Goal: Task Accomplishment & Management: Complete application form

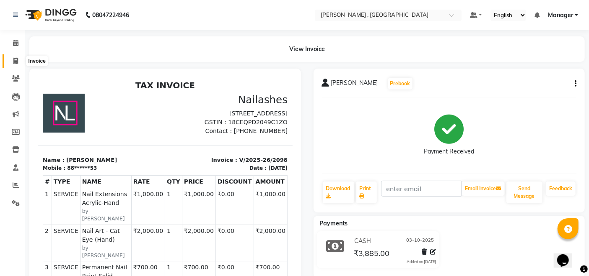
click at [12, 65] on span at bounding box center [15, 62] width 15 height 10
select select "service"
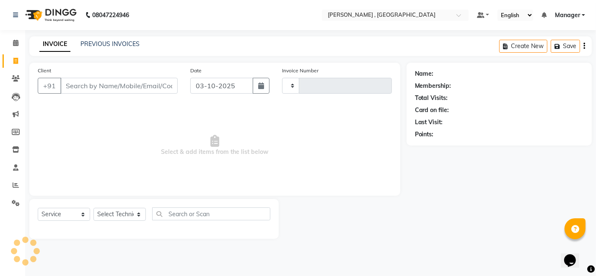
type input "2099"
select select "4283"
click at [104, 217] on select "Select Technician [PERSON_NAME] [PERSON_NAME] Manager [PERSON_NAME] Thangpi [PE…" at bounding box center [119, 214] width 52 height 13
select select "85988"
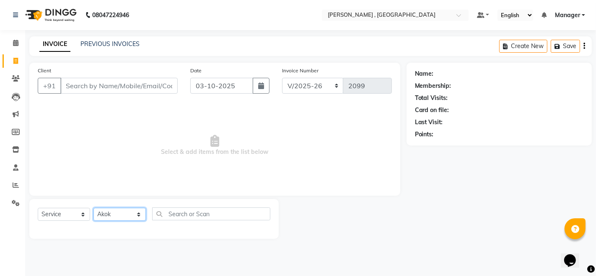
click at [93, 208] on select "Select Technician [PERSON_NAME] [PERSON_NAME] Manager [PERSON_NAME] Thangpi [PE…" at bounding box center [119, 214] width 52 height 13
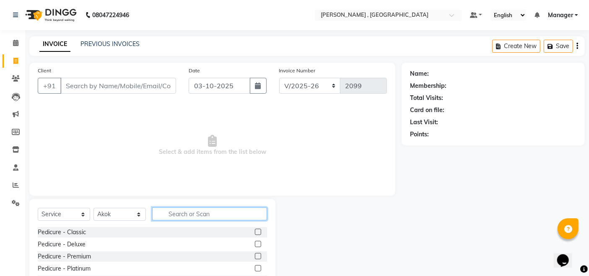
click at [176, 212] on input "text" at bounding box center [209, 214] width 115 height 13
type input "A"
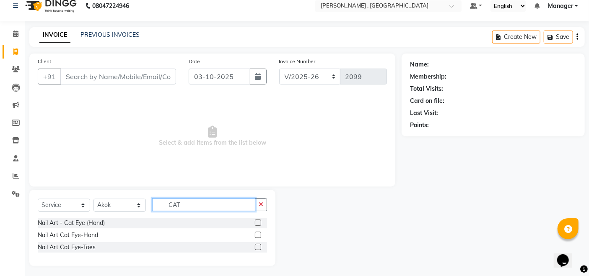
scroll to position [12, 0]
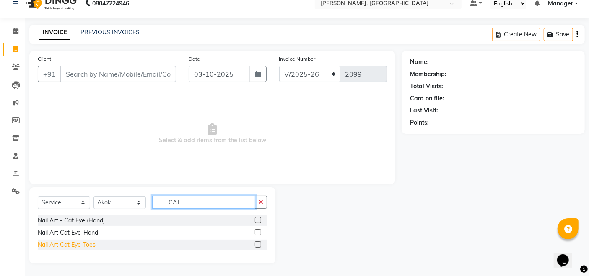
type input "CAT"
click at [66, 244] on div "Nail Art Cat Eye-Toes" at bounding box center [67, 245] width 58 height 9
checkbox input "false"
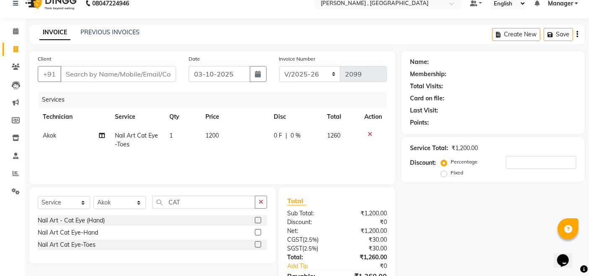
click at [240, 142] on td "1200" at bounding box center [235, 141] width 68 height 28
select select "85988"
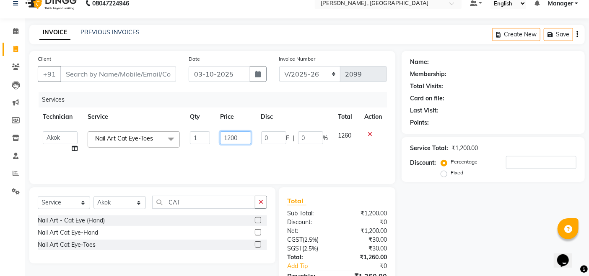
click at [245, 139] on input "1200" at bounding box center [235, 138] width 31 height 13
type input "1"
type input "2000"
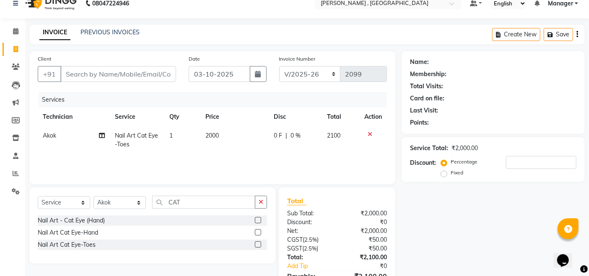
click at [231, 160] on div "Services Technician Service Qty Price Disc Total Action Akok Nail Art Cat Eye-T…" at bounding box center [212, 134] width 349 height 84
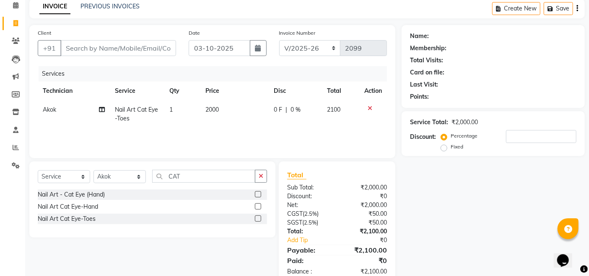
scroll to position [58, 0]
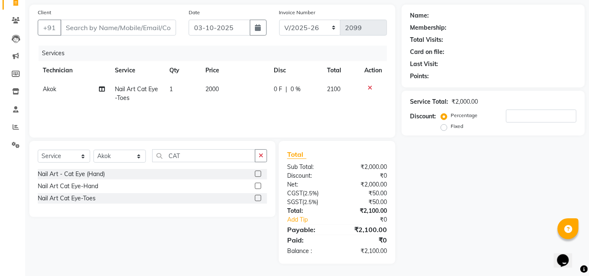
click at [213, 110] on div "Services Technician Service Qty Price Disc Total Action Akok Nail Art Cat Eye-T…" at bounding box center [212, 88] width 349 height 84
click at [147, 24] on input "Client" at bounding box center [118, 28] width 116 height 16
type input "7"
type input "0"
type input "7005102493"
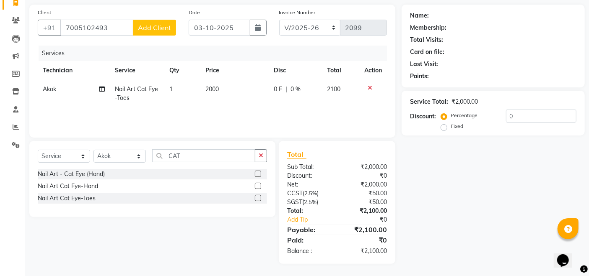
click at [149, 26] on span "Add Client" at bounding box center [154, 27] width 33 height 8
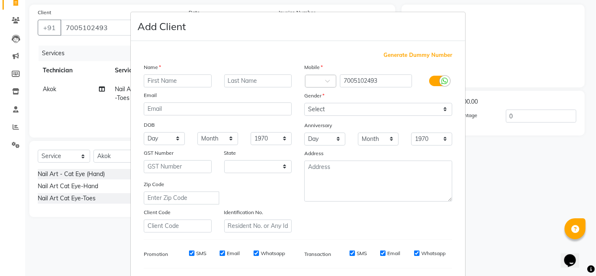
select select "21"
click at [170, 84] on input "text" at bounding box center [178, 81] width 68 height 13
type input "R.THAR"
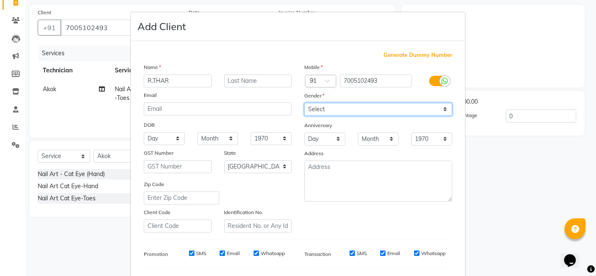
click at [328, 106] on select "Select [DEMOGRAPHIC_DATA] [DEMOGRAPHIC_DATA] Other Prefer Not To Say" at bounding box center [378, 109] width 148 height 13
select select "[DEMOGRAPHIC_DATA]"
click at [304, 103] on select "Select [DEMOGRAPHIC_DATA] [DEMOGRAPHIC_DATA] Other Prefer Not To Say" at bounding box center [378, 109] width 148 height 13
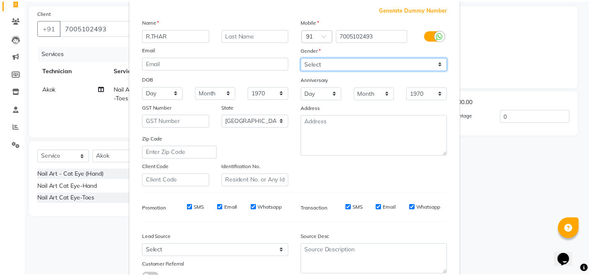
scroll to position [108, 0]
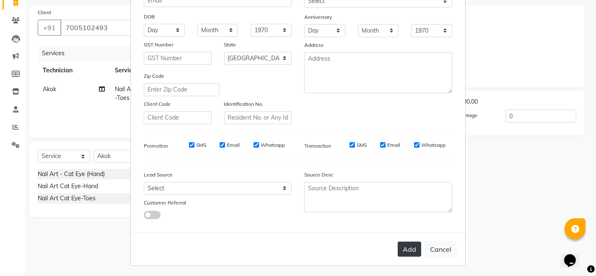
click at [401, 250] on button "Add" at bounding box center [409, 249] width 23 height 15
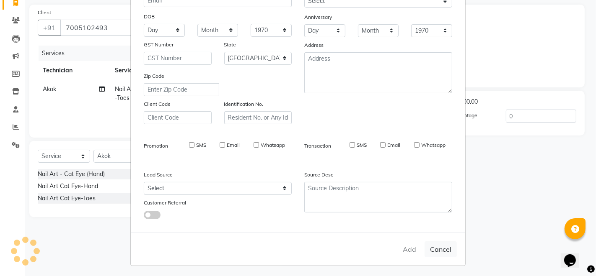
type input "70******93"
select select
select select "null"
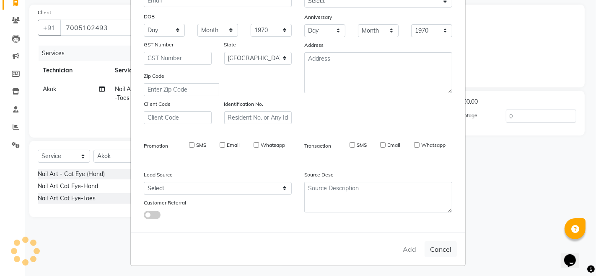
select select
checkbox input "false"
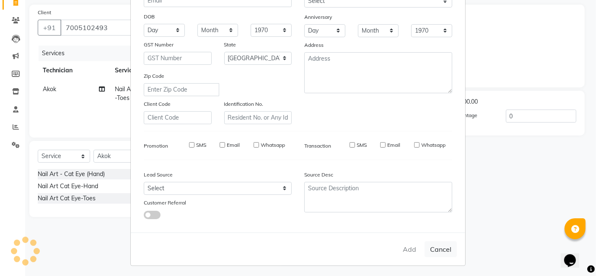
checkbox input "false"
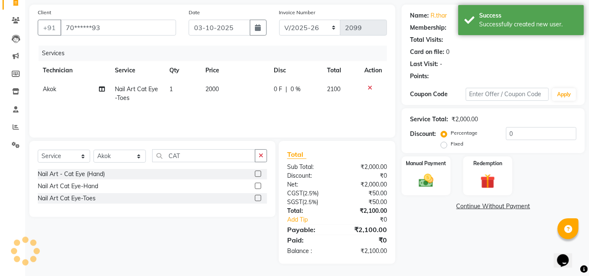
select select "1: Object"
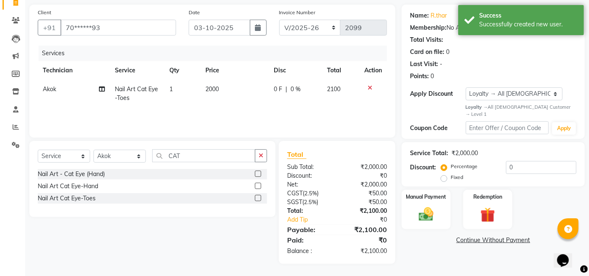
click at [228, 114] on div "Services Technician Service Qty Price Disc Total Action Akok Nail Art Cat Eye-T…" at bounding box center [212, 88] width 349 height 84
click at [429, 211] on img at bounding box center [425, 215] width 25 height 18
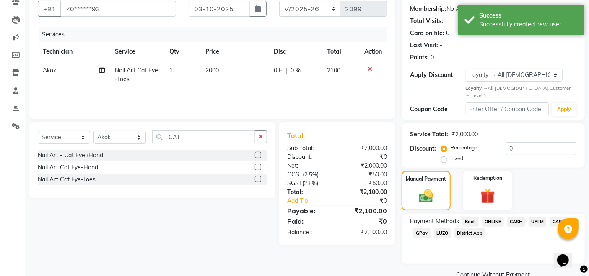
scroll to position [88, 0]
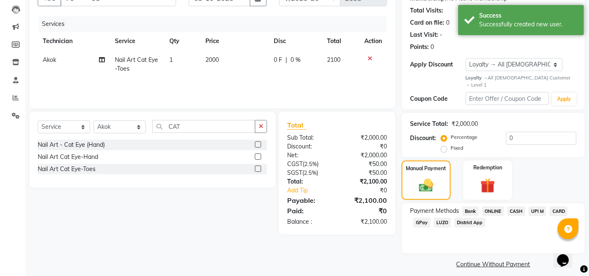
click at [517, 207] on span "CASH" at bounding box center [516, 212] width 18 height 10
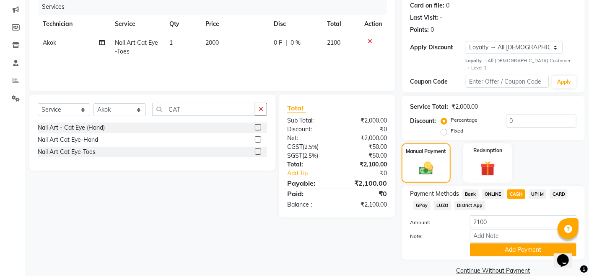
scroll to position [111, 0]
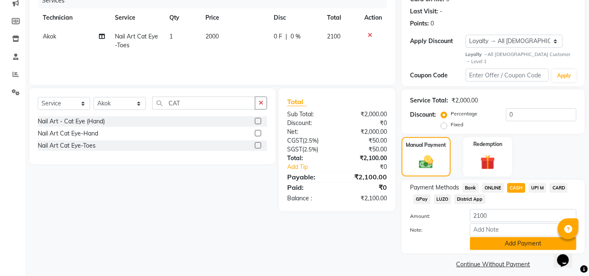
click at [485, 239] on button "Add Payment" at bounding box center [523, 244] width 106 height 13
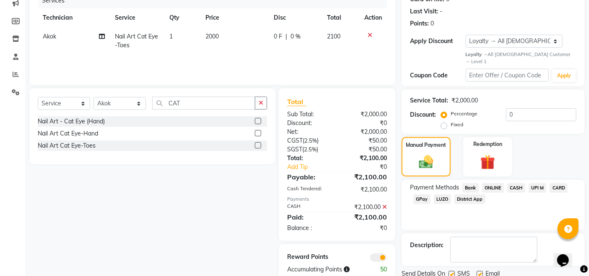
scroll to position [135, 0]
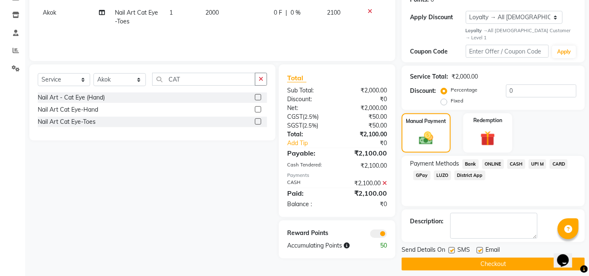
click at [422, 259] on button "Checkout" at bounding box center [492, 264] width 183 height 13
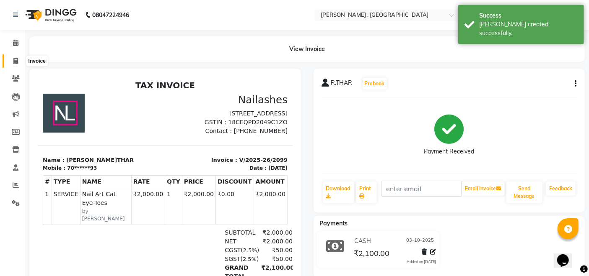
click at [14, 57] on span at bounding box center [15, 62] width 15 height 10
select select "service"
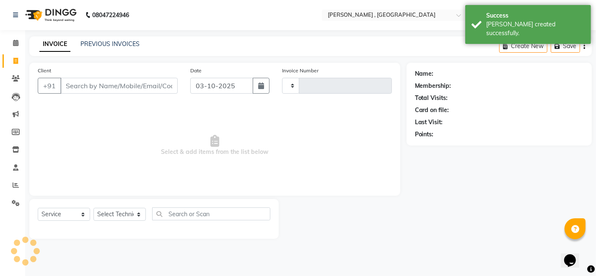
type input "2100"
select select "4283"
click at [121, 217] on select "Select Technician [PERSON_NAME] [PERSON_NAME] Manager [PERSON_NAME] Thangpi [PE…" at bounding box center [119, 214] width 52 height 13
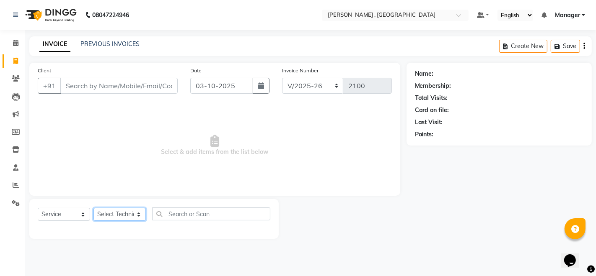
select select "35418"
click at [93, 208] on select "Select Technician [PERSON_NAME] [PERSON_NAME] Manager [PERSON_NAME] Thangpi [PE…" at bounding box center [119, 214] width 52 height 13
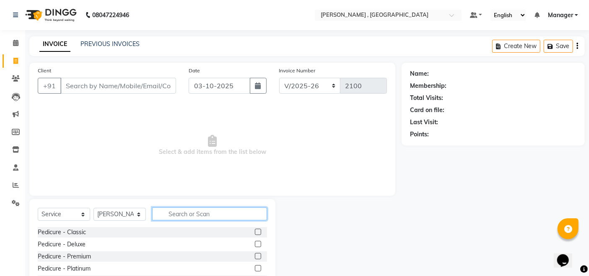
click at [179, 214] on input "text" at bounding box center [209, 214] width 115 height 13
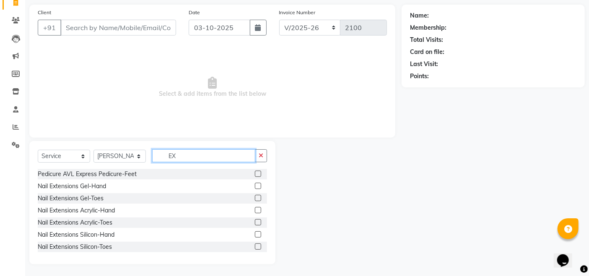
scroll to position [59, 0]
type input "EX"
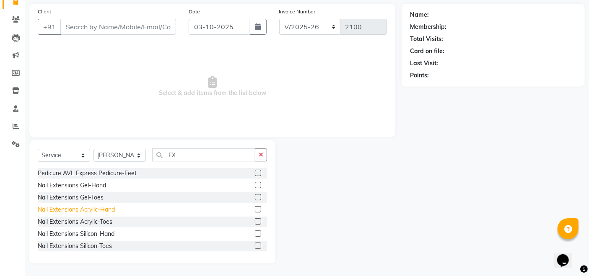
click at [93, 208] on div "Nail Extensions Acrylic-Hand" at bounding box center [76, 210] width 77 height 9
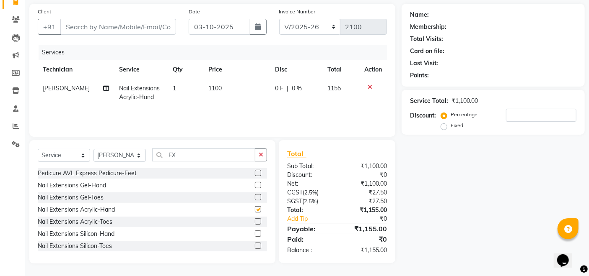
checkbox input "false"
click at [244, 109] on div "Services Technician Service Qty Price Disc Total Action [PERSON_NAME] Nail Exte…" at bounding box center [212, 87] width 349 height 84
click at [248, 90] on td "1100" at bounding box center [236, 93] width 67 height 28
select select "35418"
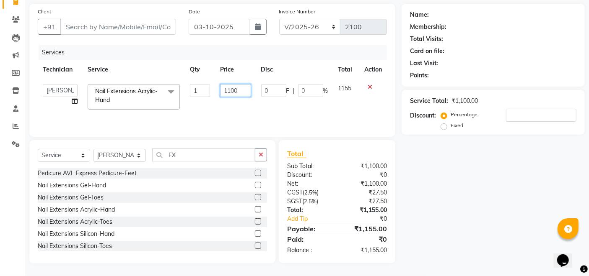
click at [249, 95] on input "1100" at bounding box center [235, 90] width 31 height 13
type input "1"
type input "1000"
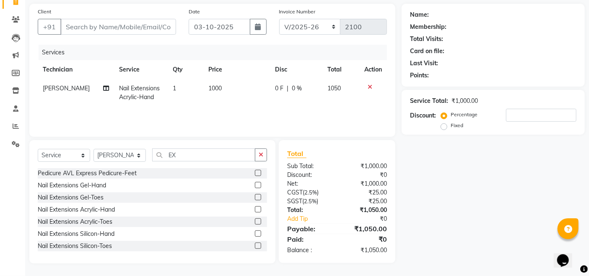
click at [238, 116] on div "Services Technician Service Qty Price Disc Total Action [PERSON_NAME] Nail Exte…" at bounding box center [212, 87] width 349 height 84
click at [208, 157] on input "EX" at bounding box center [203, 155] width 103 height 13
type input "E"
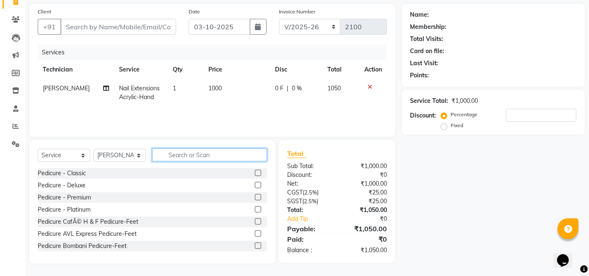
click at [170, 156] on input "text" at bounding box center [209, 155] width 115 height 13
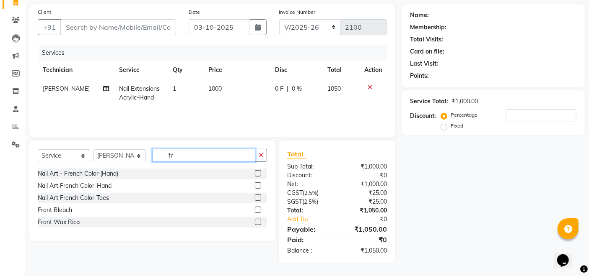
scroll to position [58, 0]
type input "fr"
click at [67, 173] on div "Nail Art - French Color (Hand)" at bounding box center [78, 174] width 80 height 9
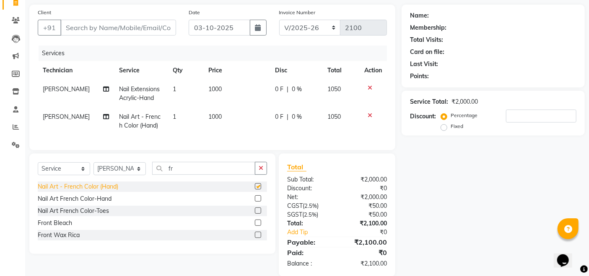
checkbox input "false"
click at [218, 113] on span "1000" at bounding box center [214, 117] width 13 height 8
select select "35418"
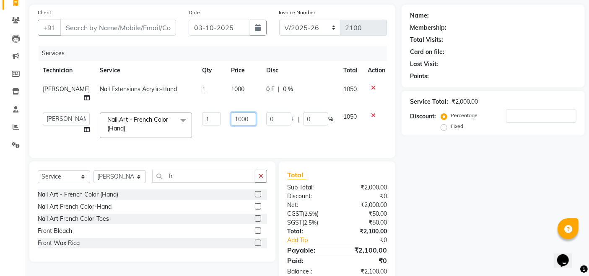
click at [243, 113] on input "1000" at bounding box center [243, 119] width 25 height 13
type input "1200"
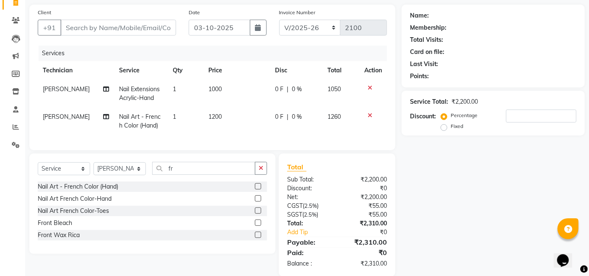
click at [245, 124] on td "1200" at bounding box center [236, 122] width 67 height 28
select select "35418"
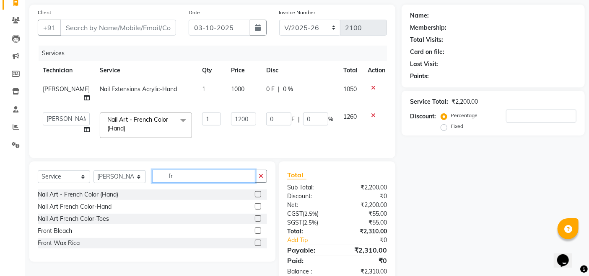
click at [224, 173] on input "fr" at bounding box center [203, 176] width 103 height 13
type input "f"
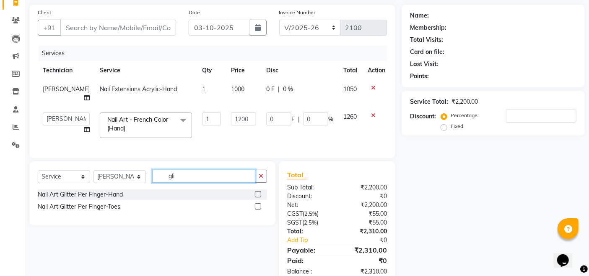
type input "gli"
click at [202, 191] on div "Nail Art Glitter Per Finger-Hand" at bounding box center [152, 195] width 229 height 10
click at [258, 191] on label at bounding box center [258, 194] width 6 height 6
click at [258, 192] on input "checkbox" at bounding box center [257, 194] width 5 height 5
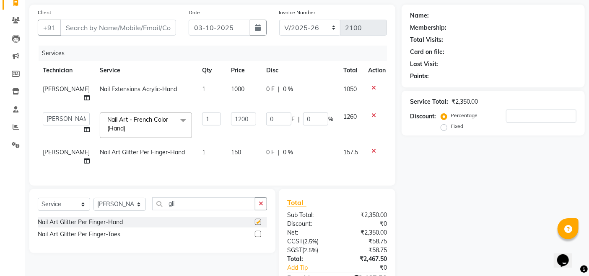
checkbox input "false"
click at [232, 143] on td "150" at bounding box center [243, 157] width 35 height 28
select select "35418"
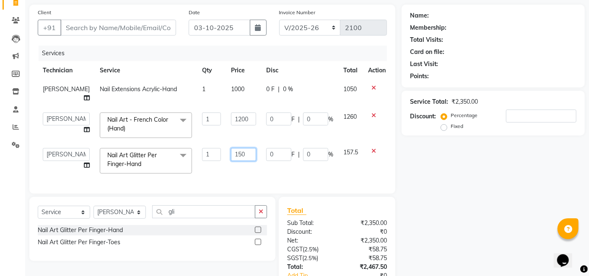
click at [235, 148] on input "150" at bounding box center [243, 154] width 25 height 13
type input "1"
type input "80"
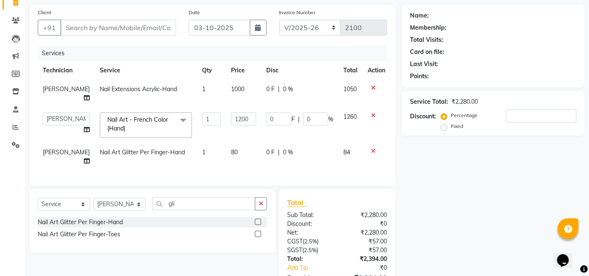
click at [198, 143] on td "1" at bounding box center [211, 157] width 29 height 28
select select "35418"
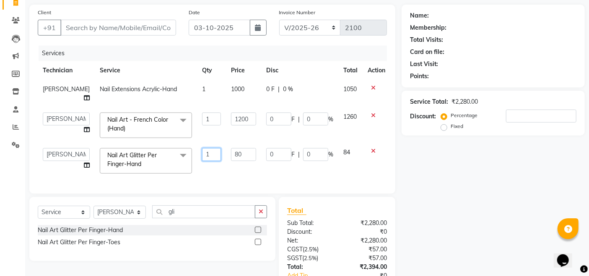
click at [203, 148] on input "1" at bounding box center [211, 154] width 19 height 13
type input "10"
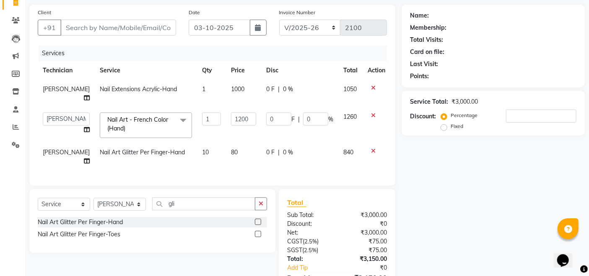
click at [212, 168] on div "Client +91 Date [DATE] Invoice Number BTH/2025-26 RED/2025-26 V/2025 V/[PHONE_N…" at bounding box center [212, 95] width 366 height 181
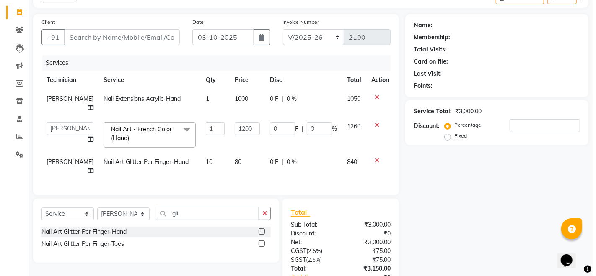
scroll to position [0, 0]
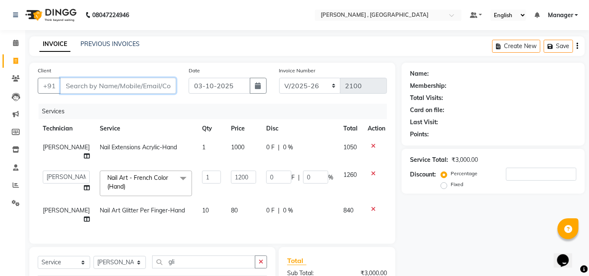
click at [172, 88] on input "Client" at bounding box center [118, 86] width 116 height 16
click at [101, 84] on input "Client" at bounding box center [118, 86] width 116 height 16
type input "6"
type input "0"
type input "6009498483"
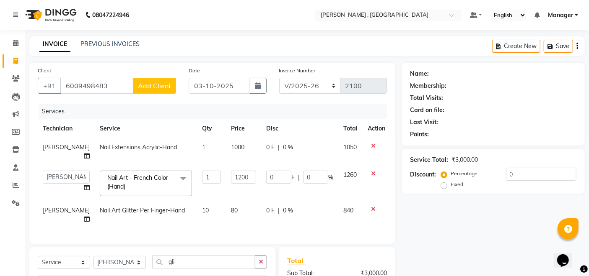
click at [146, 80] on button "Add Client" at bounding box center [154, 86] width 43 height 16
select select "21"
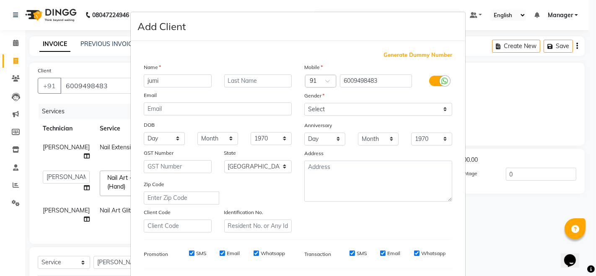
type input "jumi"
click at [310, 107] on select "Select [DEMOGRAPHIC_DATA] [DEMOGRAPHIC_DATA] Other Prefer Not To Say" at bounding box center [378, 109] width 148 height 13
select select "[DEMOGRAPHIC_DATA]"
click at [304, 103] on select "Select [DEMOGRAPHIC_DATA] [DEMOGRAPHIC_DATA] Other Prefer Not To Say" at bounding box center [378, 109] width 148 height 13
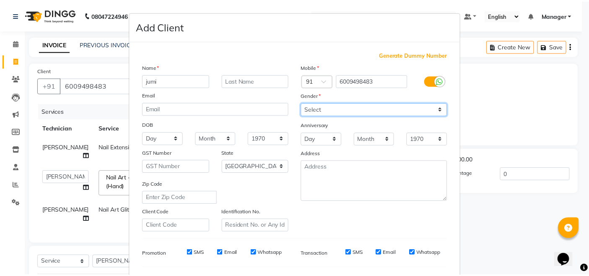
scroll to position [108, 0]
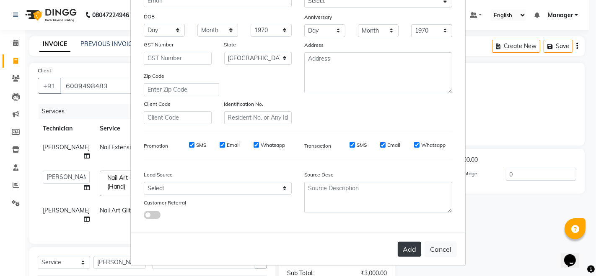
click at [411, 242] on button "Add" at bounding box center [409, 249] width 23 height 15
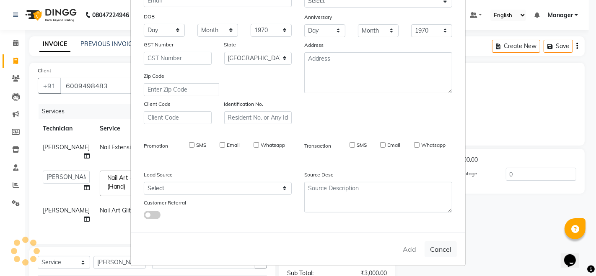
type input "60******83"
select select
select select "null"
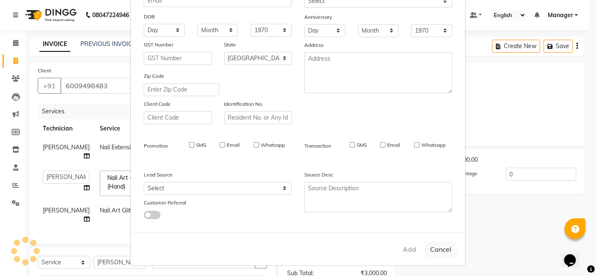
select select
checkbox input "false"
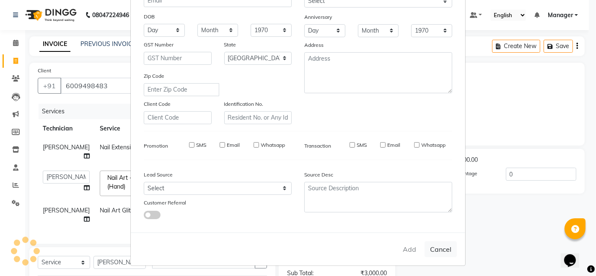
checkbox input "false"
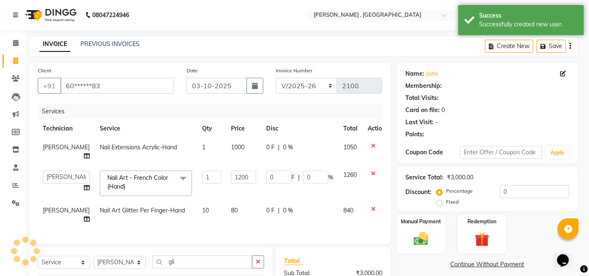
select select "1: Object"
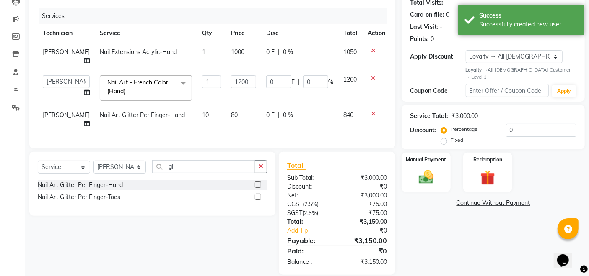
scroll to position [96, 0]
click at [422, 168] on img at bounding box center [425, 177] width 25 height 18
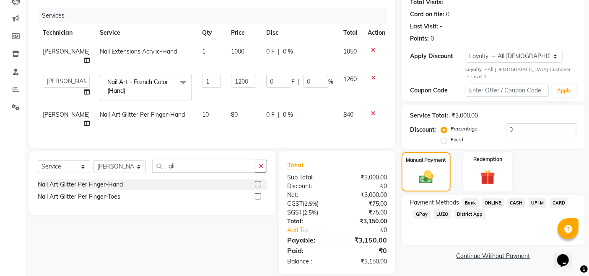
click at [421, 210] on span "GPay" at bounding box center [421, 215] width 17 height 10
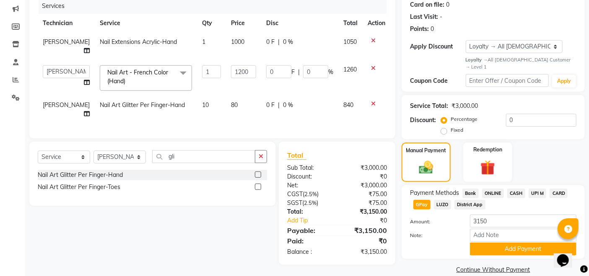
scroll to position [111, 0]
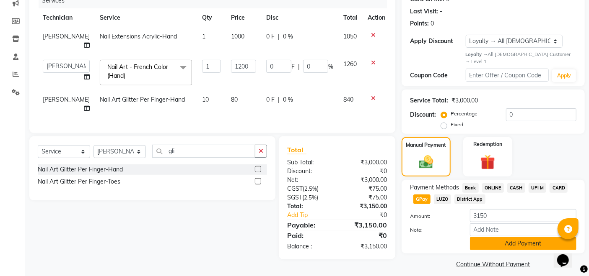
click at [506, 240] on button "Add Payment" at bounding box center [523, 244] width 106 height 13
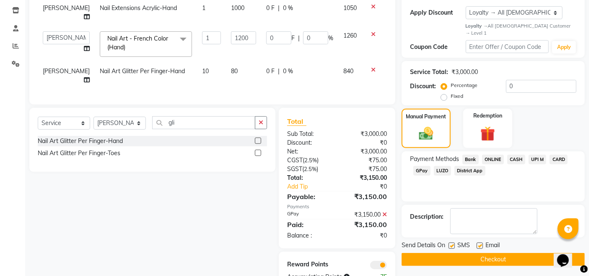
scroll to position [155, 0]
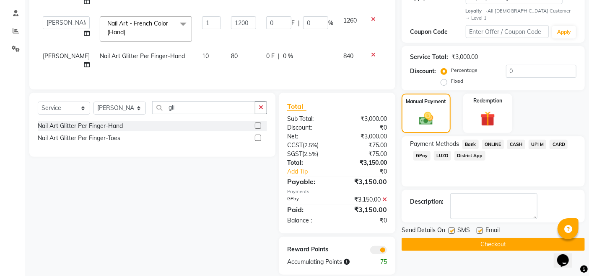
click at [456, 239] on button "Checkout" at bounding box center [492, 244] width 183 height 13
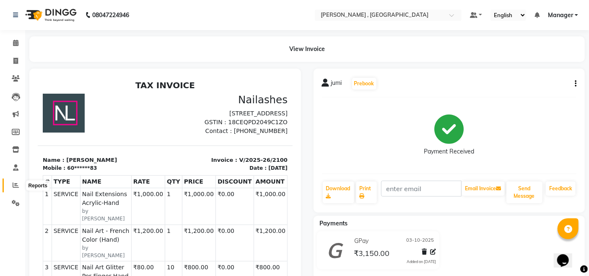
click at [17, 186] on icon at bounding box center [16, 185] width 6 height 6
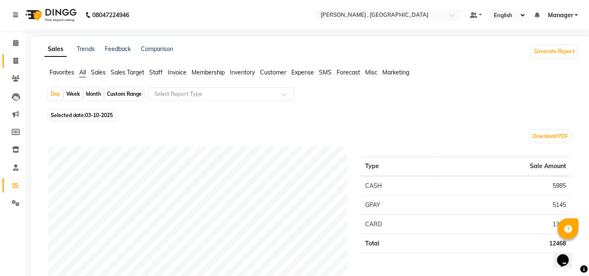
click at [18, 63] on span at bounding box center [15, 62] width 15 height 10
select select "service"
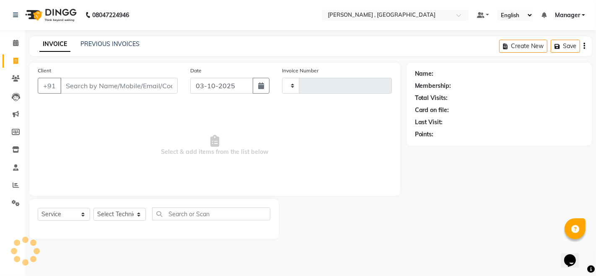
type input "2101"
select select "4283"
click at [10, 185] on span at bounding box center [15, 186] width 15 height 10
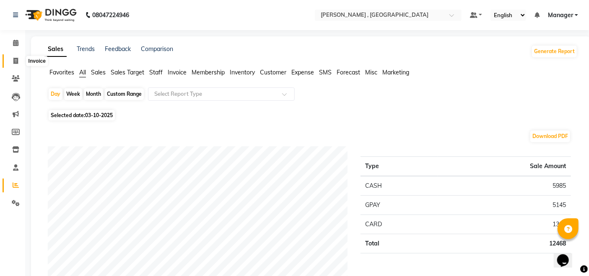
click at [12, 58] on span at bounding box center [15, 62] width 15 height 10
select select "service"
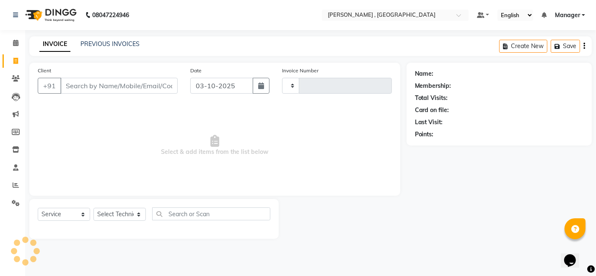
type input "2101"
select select "4283"
click at [103, 88] on input "Client" at bounding box center [118, 86] width 117 height 16
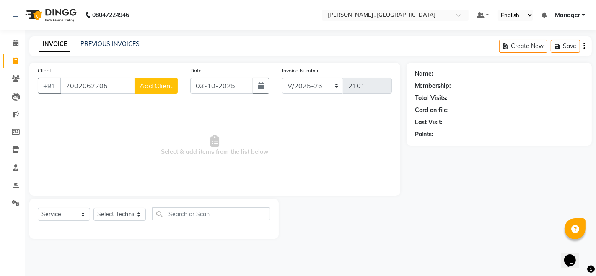
type input "7002062205"
click at [152, 87] on span "Add Client" at bounding box center [155, 86] width 33 height 8
select select
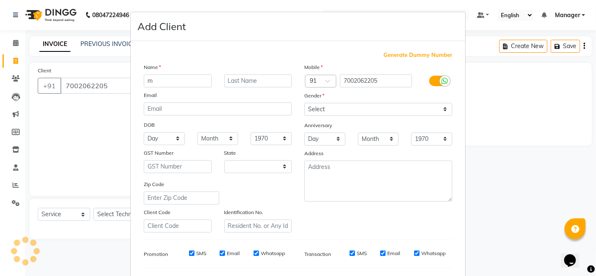
type input "me"
select select "21"
type input "meenakshi gogai"
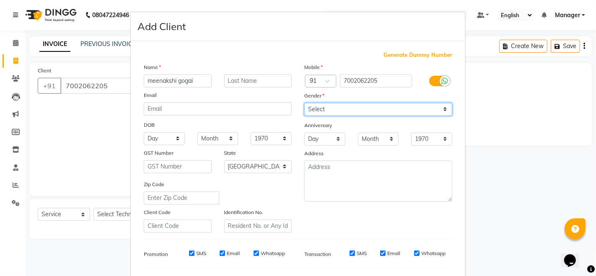
click at [361, 110] on select "Select [DEMOGRAPHIC_DATA] [DEMOGRAPHIC_DATA] Other Prefer Not To Say" at bounding box center [378, 109] width 148 height 13
select select "[DEMOGRAPHIC_DATA]"
click at [304, 103] on select "Select [DEMOGRAPHIC_DATA] [DEMOGRAPHIC_DATA] Other Prefer Not To Say" at bounding box center [378, 109] width 148 height 13
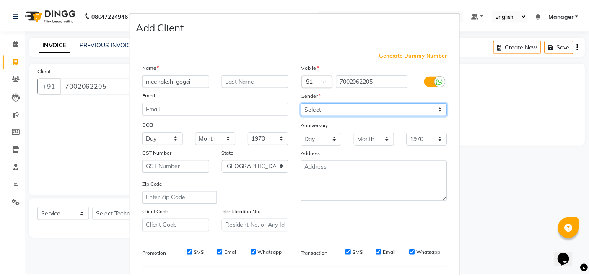
scroll to position [108, 0]
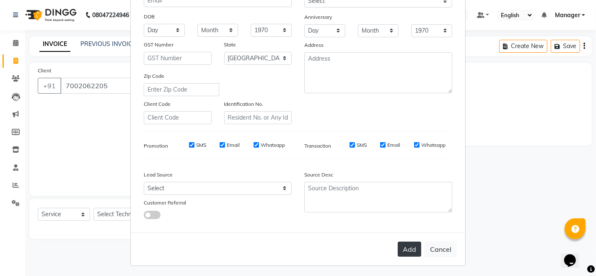
click at [408, 250] on button "Add" at bounding box center [409, 249] width 23 height 15
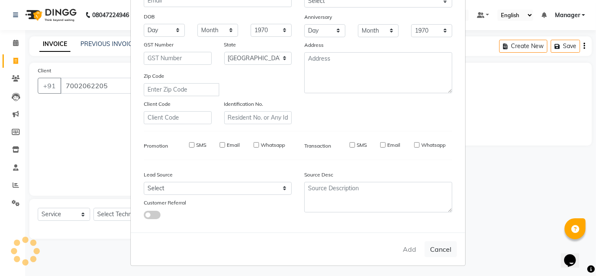
type input "70******05"
select select
select select "null"
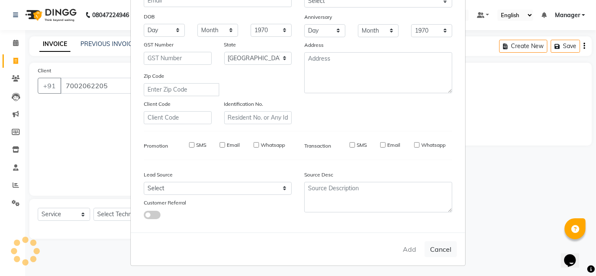
select select
checkbox input "false"
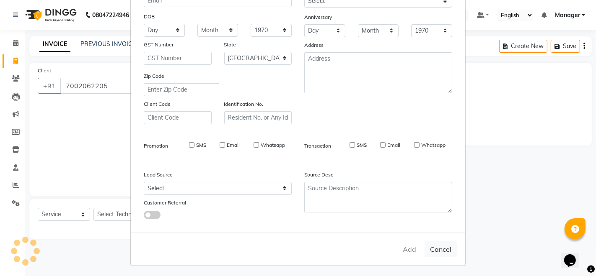
checkbox input "false"
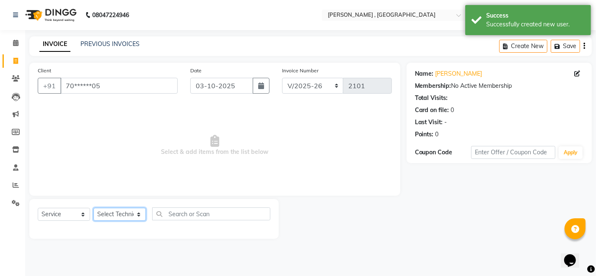
click at [125, 216] on select "Select Technician [PERSON_NAME] [PERSON_NAME] Manager [PERSON_NAME] Thangpi [PE…" at bounding box center [119, 214] width 52 height 13
select select "23268"
click at [93, 208] on select "Select Technician [PERSON_NAME] [PERSON_NAME] Manager [PERSON_NAME] Thangpi [PE…" at bounding box center [119, 214] width 52 height 13
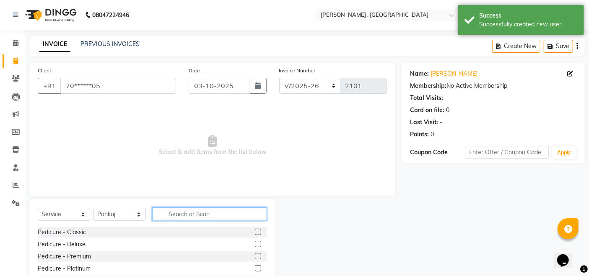
click at [213, 215] on input "text" at bounding box center [209, 214] width 115 height 13
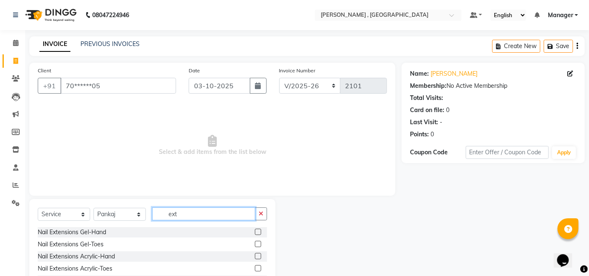
type input "ext"
click at [255, 256] on label at bounding box center [258, 256] width 6 height 6
click at [255, 256] on input "checkbox" at bounding box center [257, 256] width 5 height 5
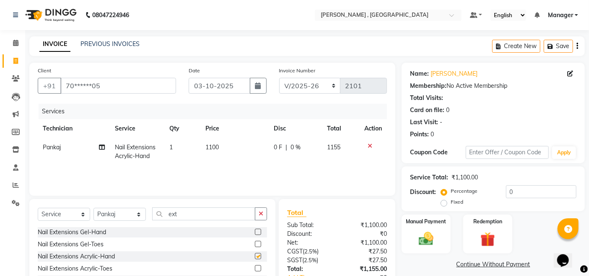
checkbox input "false"
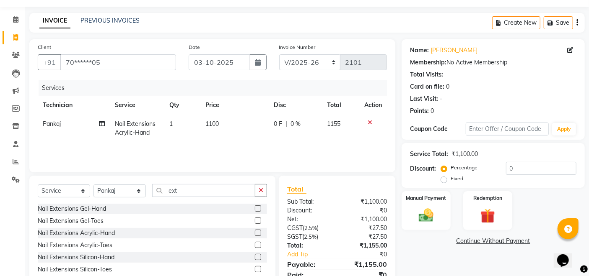
scroll to position [46, 0]
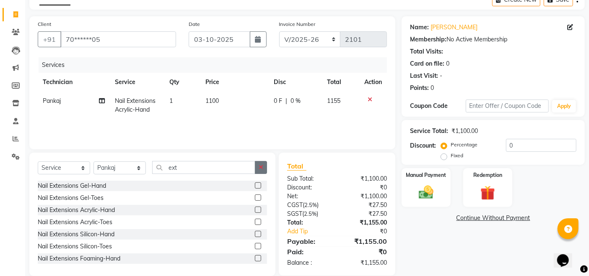
click at [259, 166] on icon "button" at bounding box center [260, 168] width 5 height 6
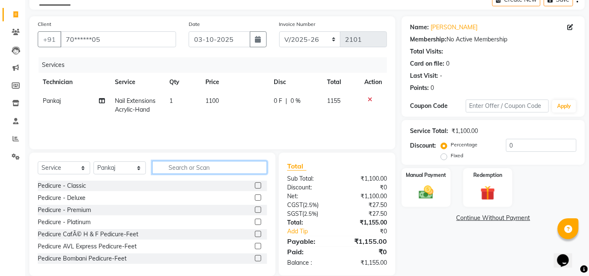
click at [238, 167] on input "text" at bounding box center [209, 167] width 115 height 13
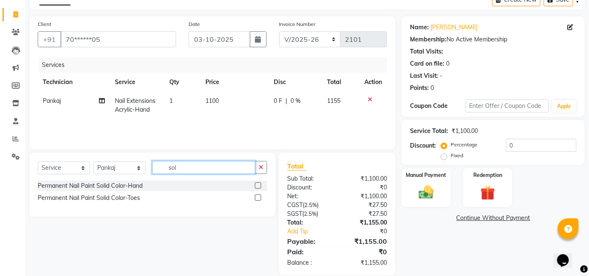
type input "sol"
click at [257, 186] on label at bounding box center [258, 186] width 6 height 6
click at [257, 186] on input "checkbox" at bounding box center [257, 185] width 5 height 5
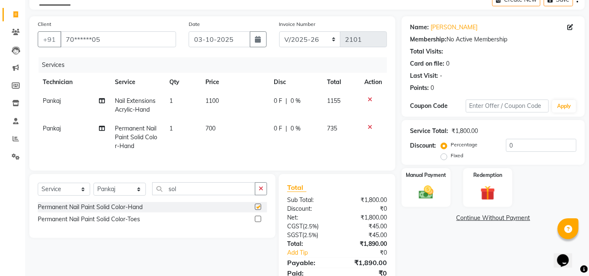
checkbox input "false"
click at [206, 110] on td "1100" at bounding box center [235, 106] width 68 height 28
select select "23268"
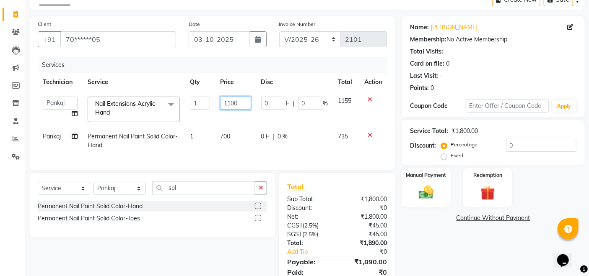
click at [230, 102] on input "1100" at bounding box center [235, 103] width 31 height 13
type input "1000"
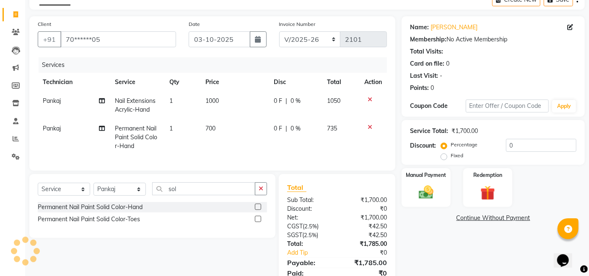
click at [438, 238] on div "Name: [PERSON_NAME] Membership: No Active Membership Total Visits: Card on file…" at bounding box center [495, 156] width 189 height 281
click at [423, 181] on div "Manual Payment" at bounding box center [425, 188] width 51 height 41
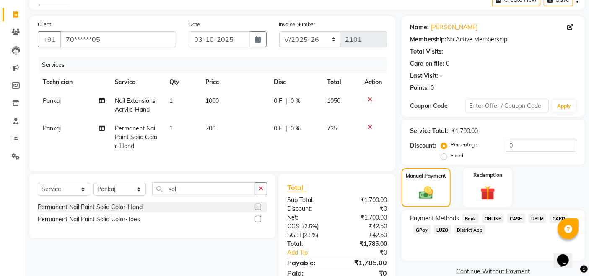
click at [421, 230] on span "GPay" at bounding box center [421, 230] width 17 height 10
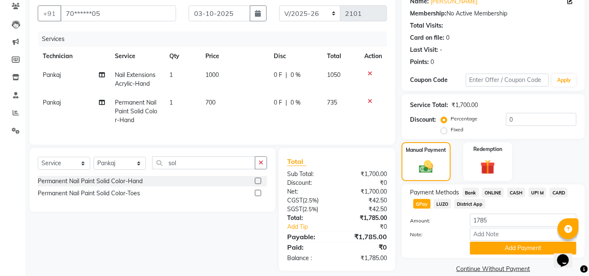
scroll to position [87, 0]
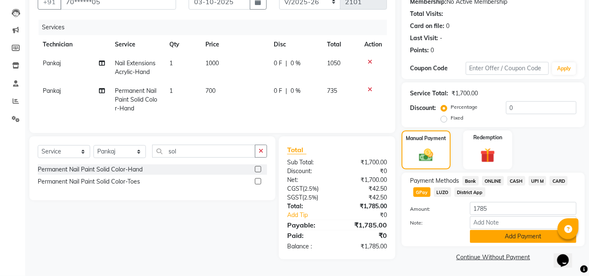
click at [490, 235] on button "Add Payment" at bounding box center [523, 236] width 106 height 13
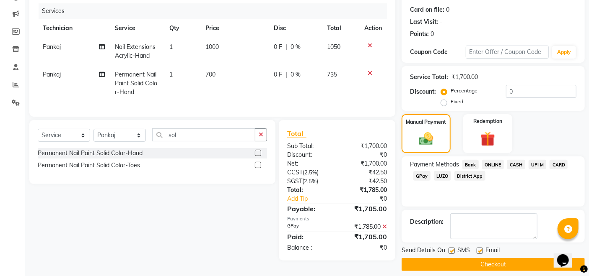
scroll to position [108, 0]
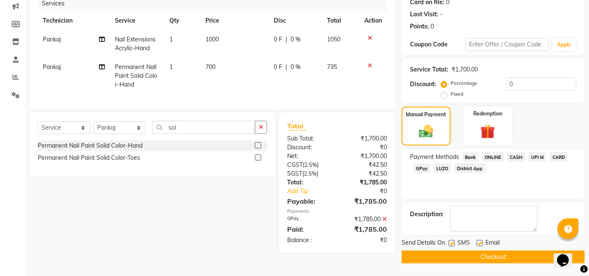
click at [491, 258] on button "Checkout" at bounding box center [492, 257] width 183 height 13
